Goal: Check status: Check status

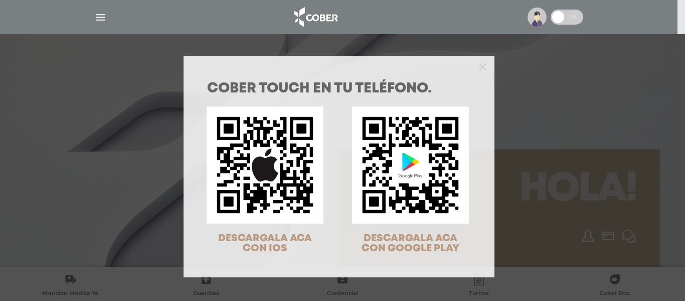
click at [102, 15] on div "COBER TOUCH en tu teléfono. DESCARGALA ACA CON IOS DESCARGALA ACA CON GOOGLE PL…" at bounding box center [342, 150] width 685 height 301
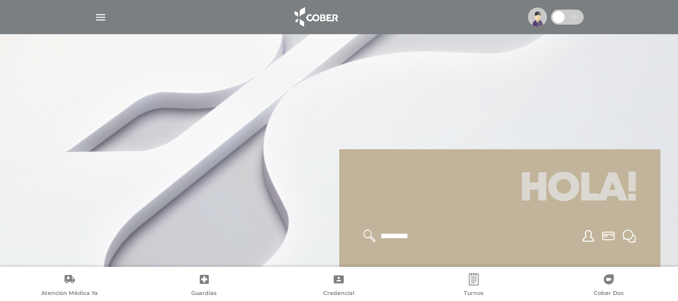
click at [98, 14] on img "button" at bounding box center [100, 17] width 13 height 13
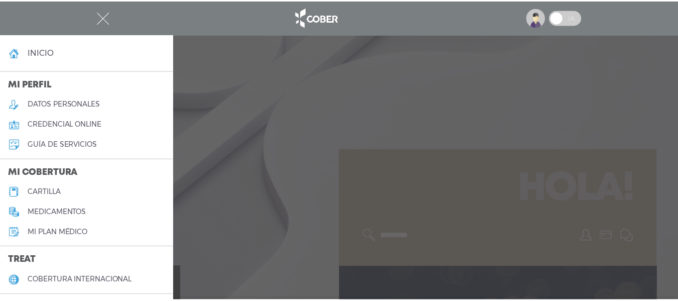
scroll to position [100, 0]
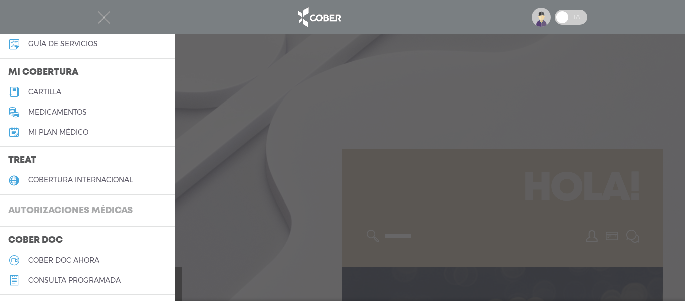
click at [67, 207] on h3 "Autorizaciones médicas" at bounding box center [70, 210] width 141 height 19
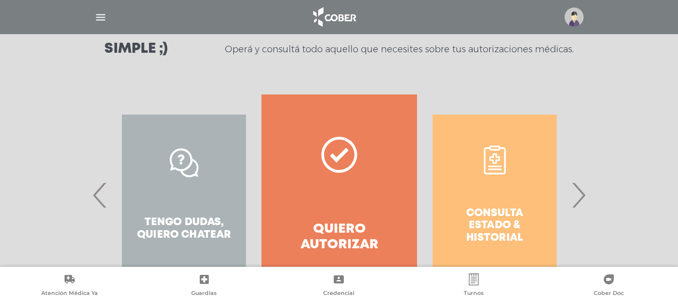
scroll to position [201, 0]
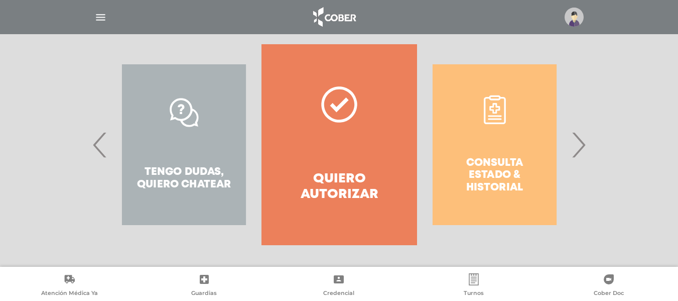
click at [581, 143] on span "›" at bounding box center [578, 144] width 20 height 54
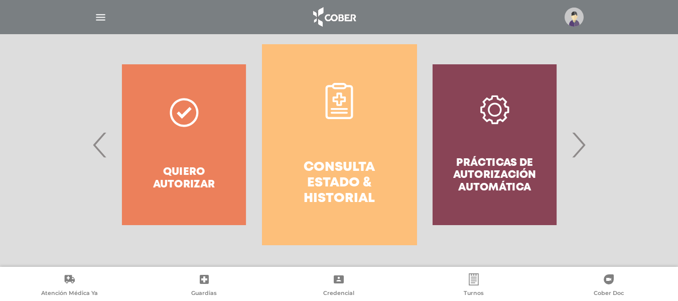
click at [331, 146] on link "Consulta estado & historial" at bounding box center [339, 144] width 155 height 201
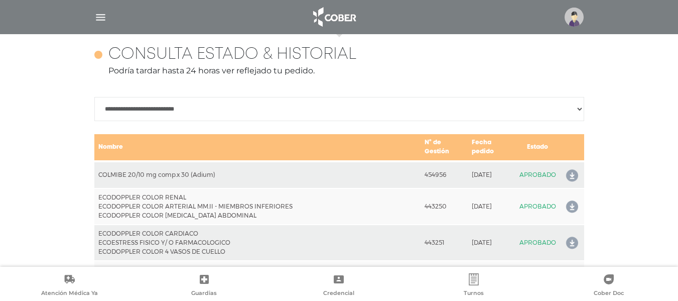
scroll to position [446, 0]
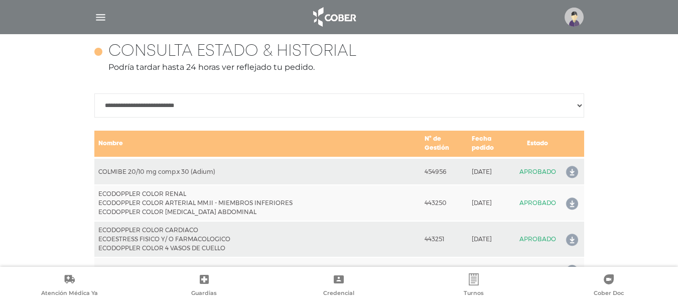
click at [127, 140] on td "Nombre" at bounding box center [257, 144] width 327 height 28
click at [124, 148] on td "Nombre" at bounding box center [257, 144] width 327 height 28
click at [159, 104] on select "**********" at bounding box center [339, 105] width 490 height 24
select select "**********"
click at [94, 93] on select "**********" at bounding box center [339, 105] width 490 height 24
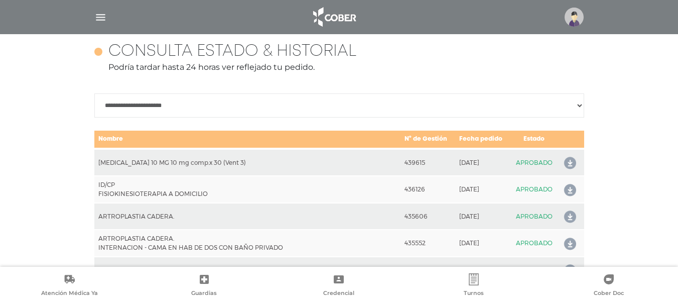
click at [99, 15] on img "button" at bounding box center [100, 17] width 13 height 13
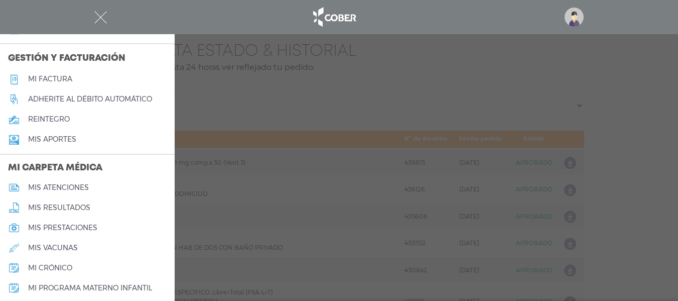
scroll to position [474, 0]
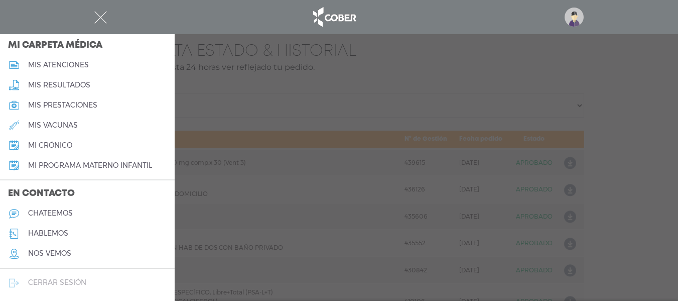
click at [72, 282] on h5 "cerrar sesión" at bounding box center [57, 282] width 58 height 9
